Goal: Navigation & Orientation: Find specific page/section

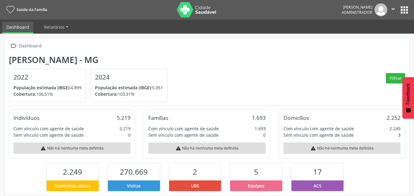
click at [410, 10] on nav "Saúde da Família [PERSON_NAME] Administrador  Configurações Sair apps" at bounding box center [207, 10] width 414 height 20
click at [406, 9] on button "apps" at bounding box center [404, 10] width 11 height 11
click at [403, 9] on button "apps" at bounding box center [404, 10] width 11 height 11
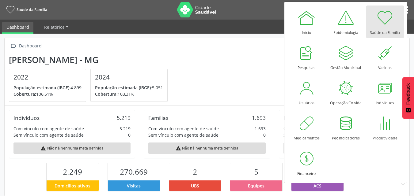
click at [248, 62] on section "[PERSON_NAME] - MG 2022 População estimada (IBGE): 4.899 Cobertura: 106,51% 202…" at bounding box center [207, 78] width 396 height 47
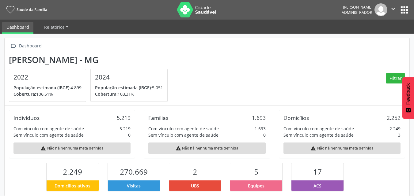
click at [402, 9] on button "apps" at bounding box center [404, 10] width 11 height 11
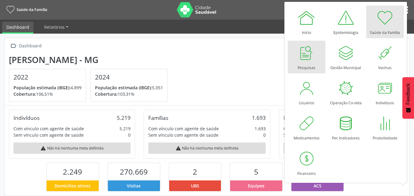
click at [307, 56] on div at bounding box center [306, 53] width 18 height 18
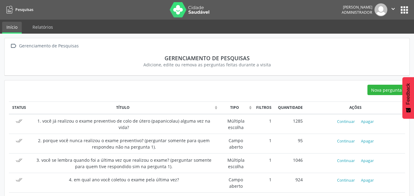
click at [403, 8] on button "apps" at bounding box center [404, 10] width 11 height 11
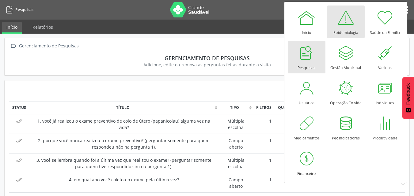
click at [348, 28] on div "Epidemiologia" at bounding box center [345, 31] width 25 height 8
